Goal: Navigation & Orientation: Find specific page/section

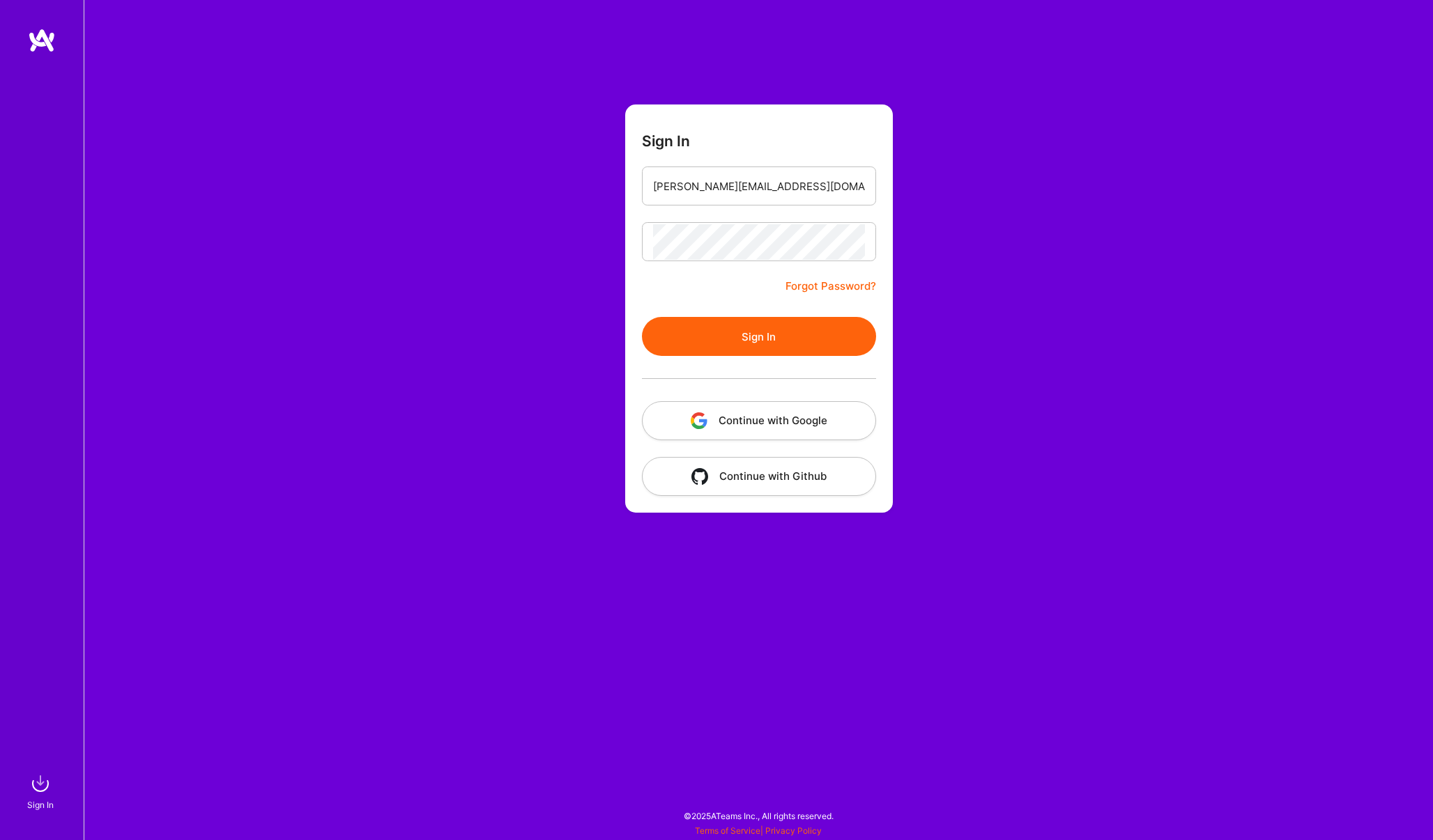
click at [764, 329] on button "Sign In" at bounding box center [759, 336] width 234 height 39
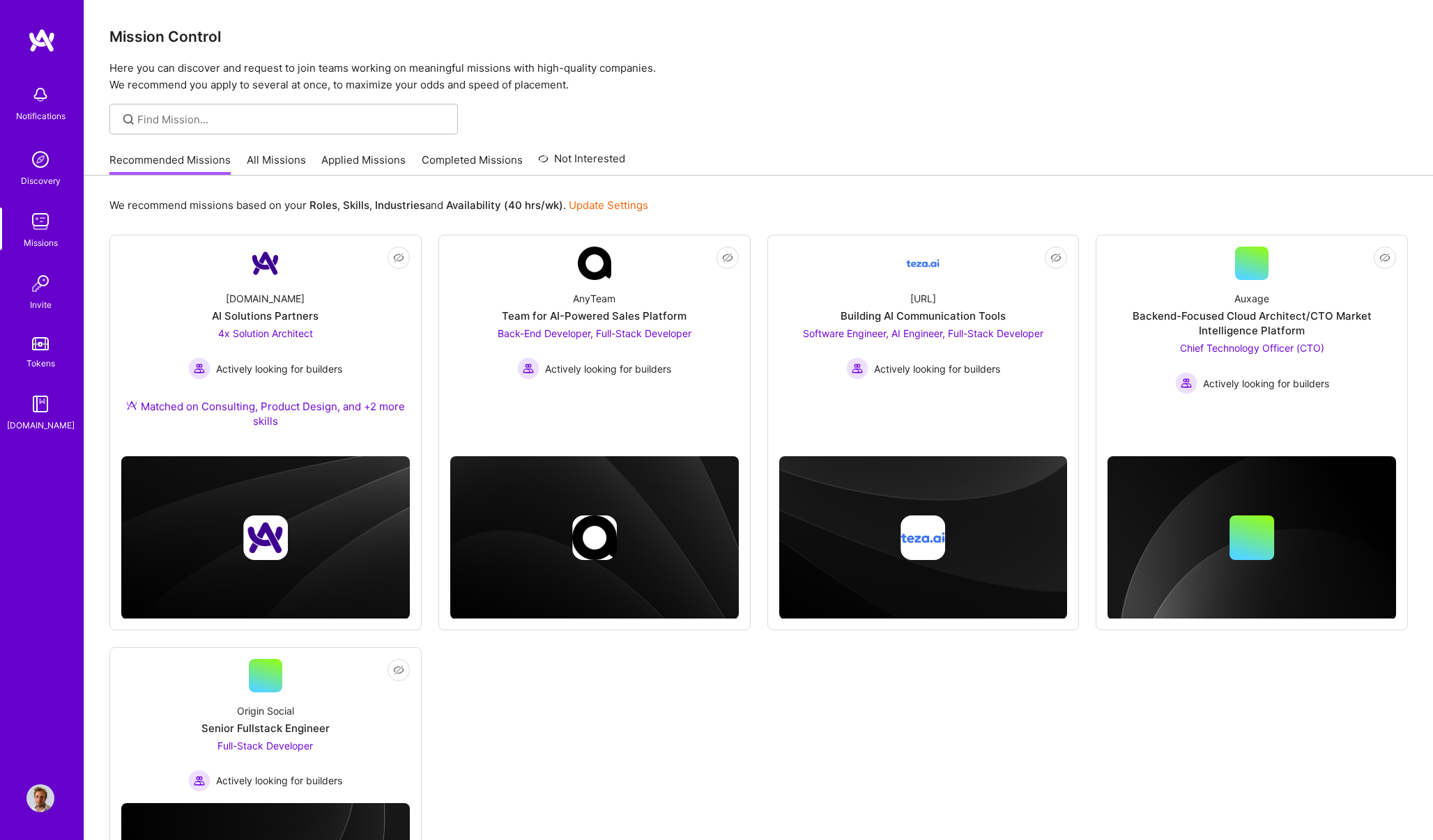
click at [278, 159] on link "All Missions" at bounding box center [276, 164] width 59 height 23
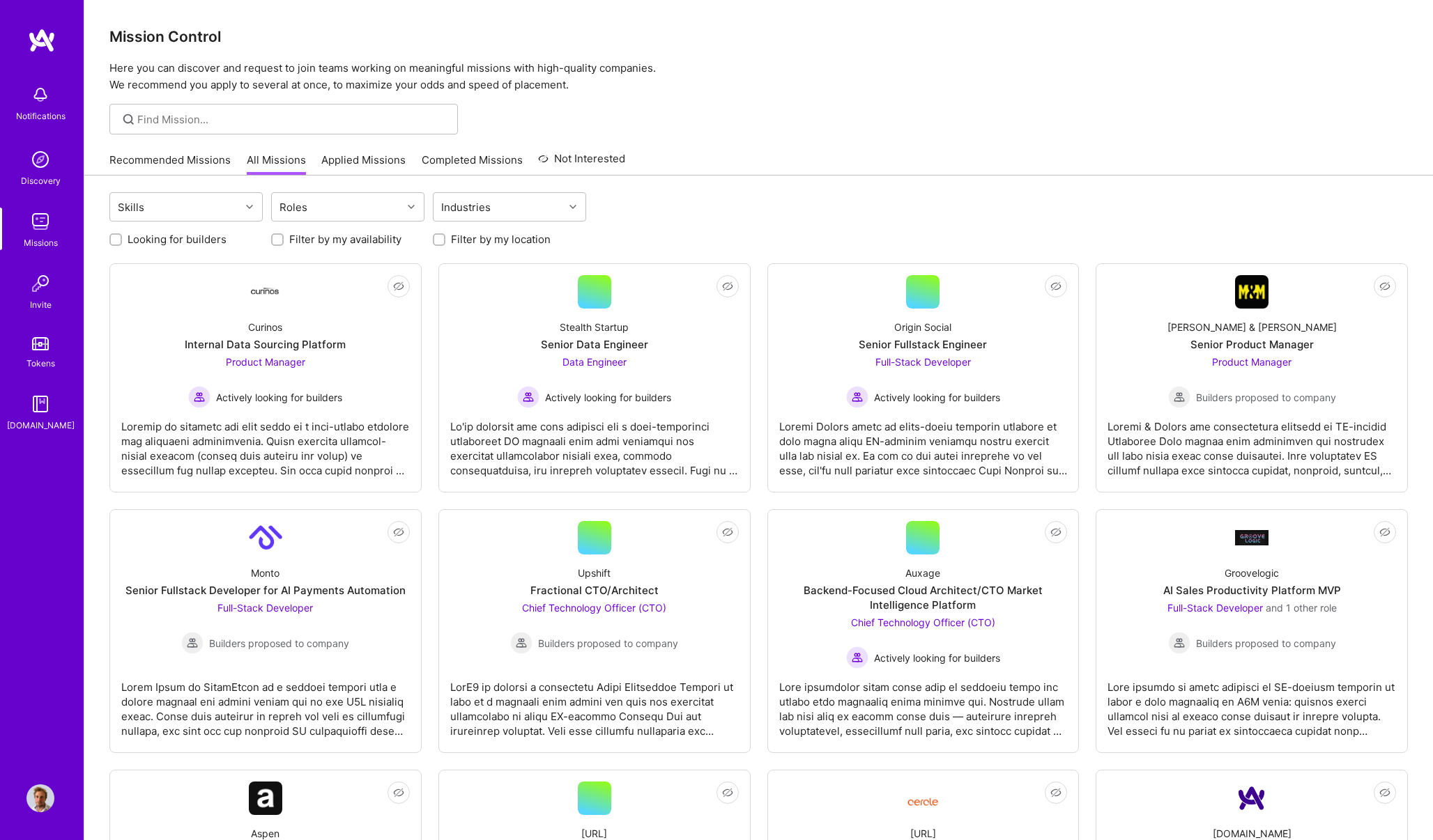
click at [206, 159] on link "Recommended Missions" at bounding box center [170, 164] width 121 height 23
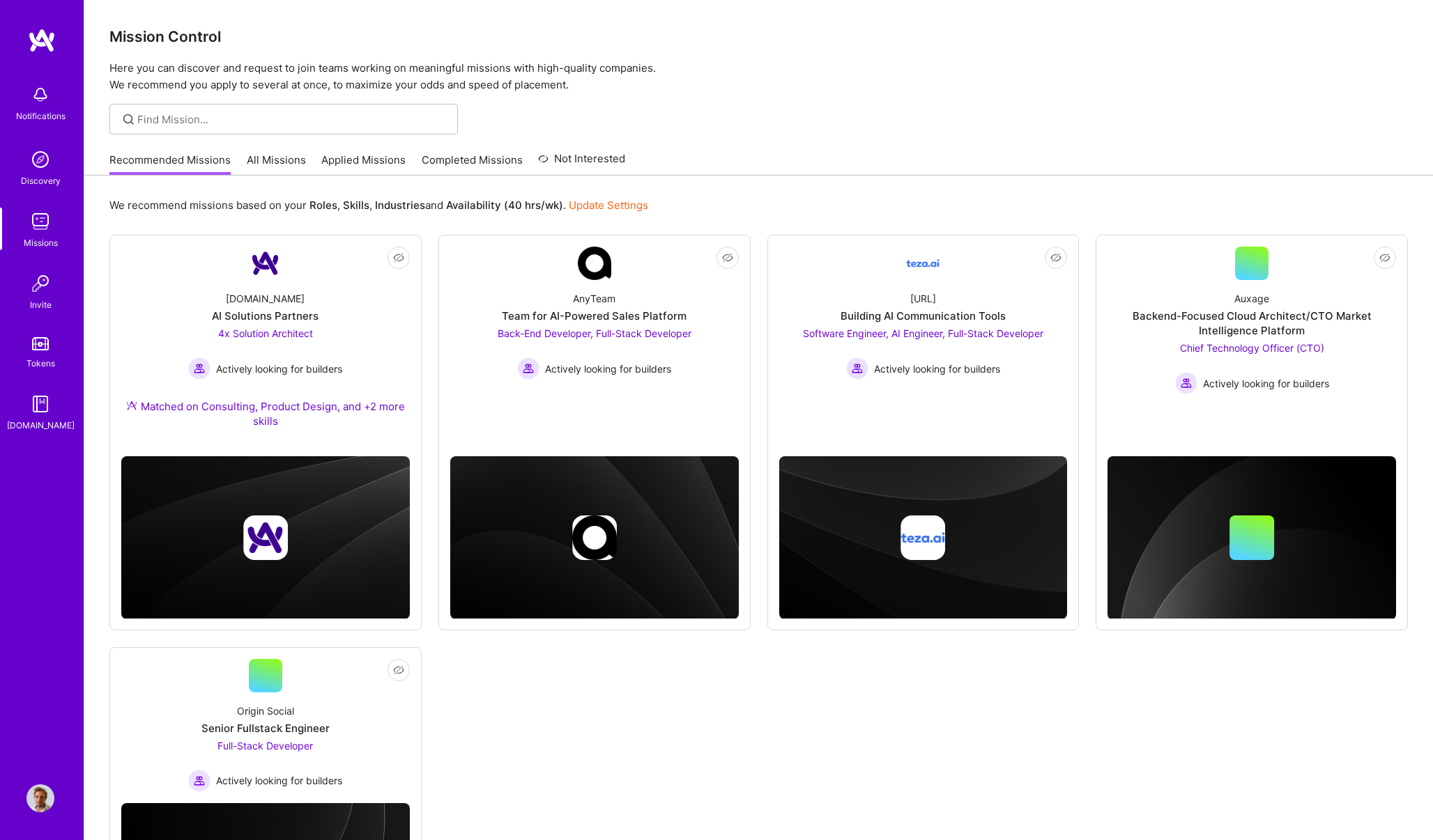
click at [55, 165] on link "Discovery" at bounding box center [41, 166] width 87 height 42
